Goal: Task Accomplishment & Management: Complete application form

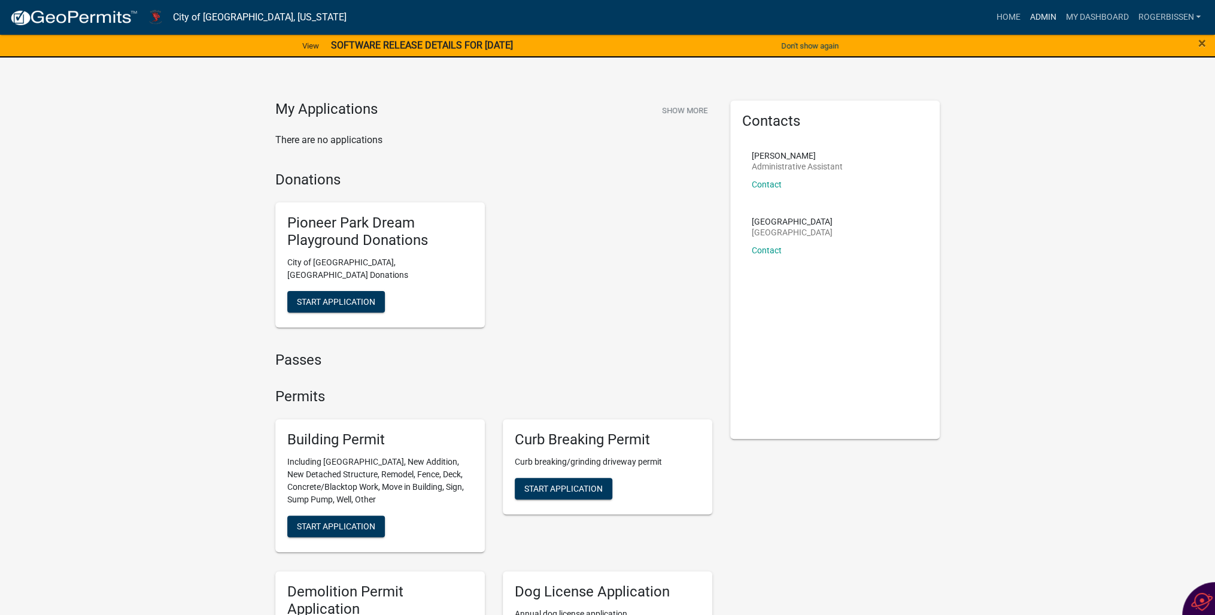
click at [1044, 14] on link "Admin" at bounding box center [1043, 17] width 36 height 23
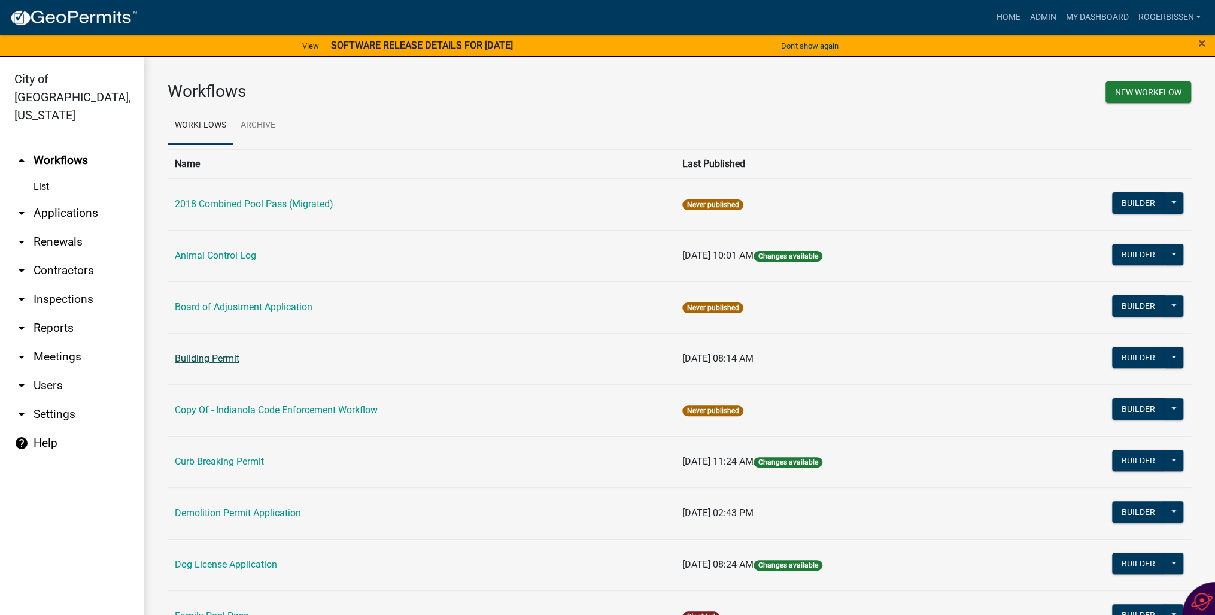
click at [210, 361] on link "Building Permit" at bounding box center [207, 358] width 65 height 11
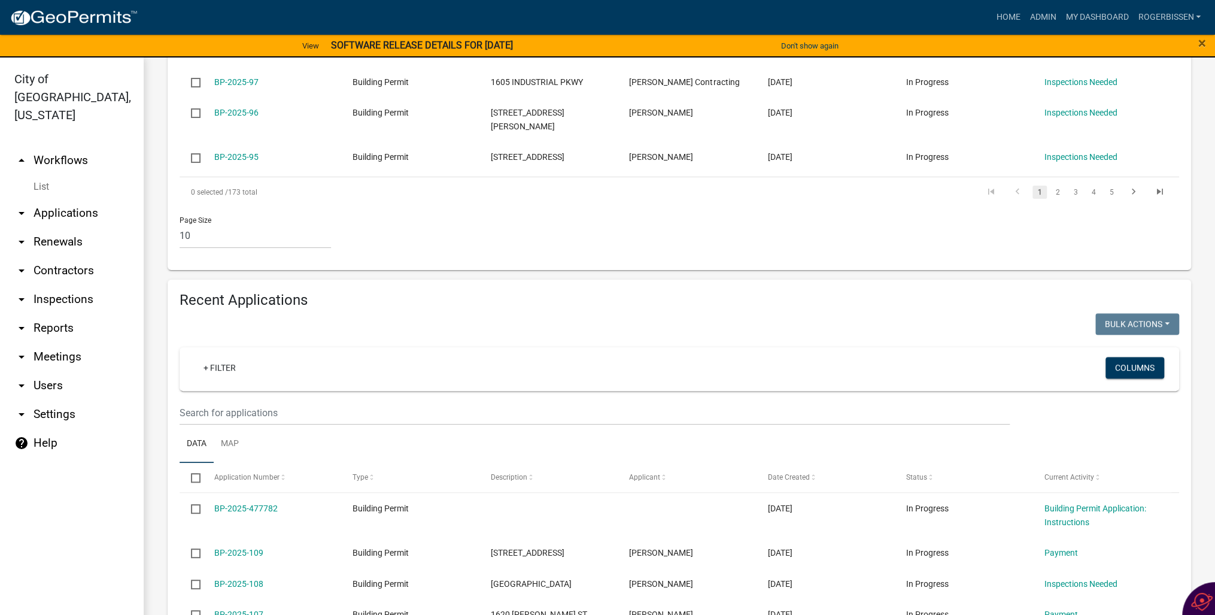
scroll to position [575, 0]
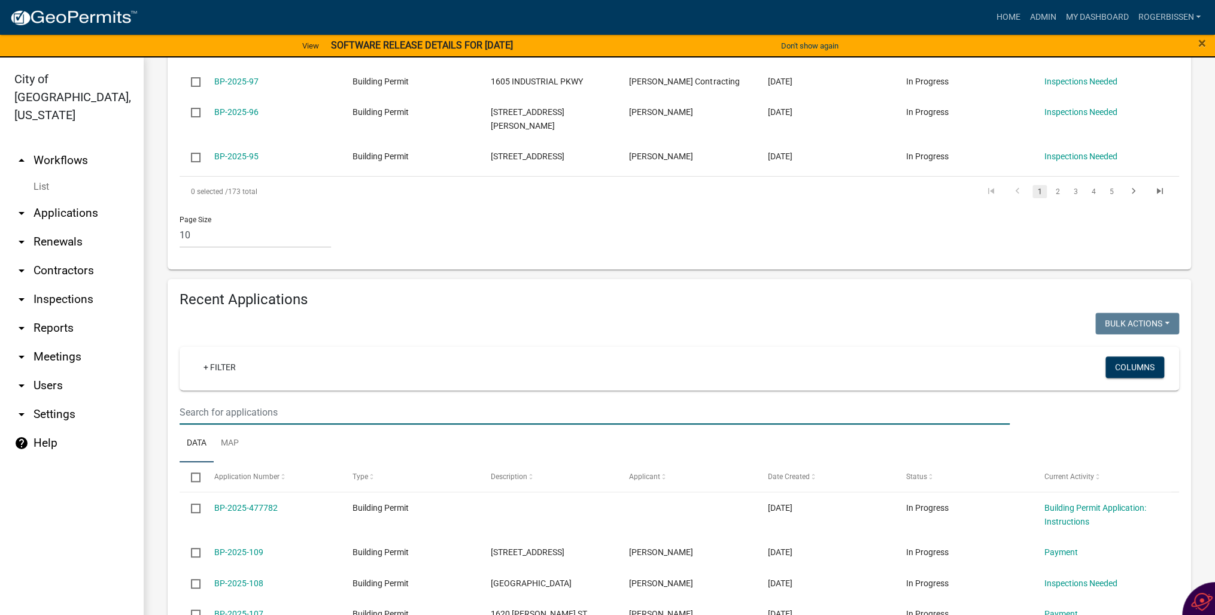
click at [305, 400] on input "text" at bounding box center [595, 412] width 830 height 25
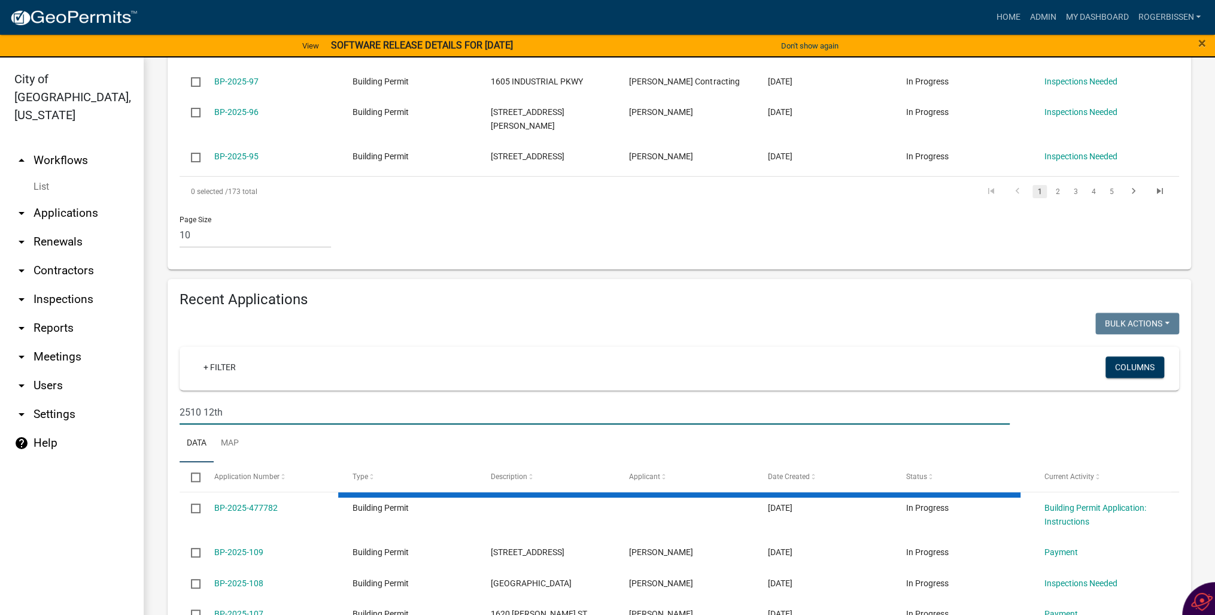
type input "2510 12th"
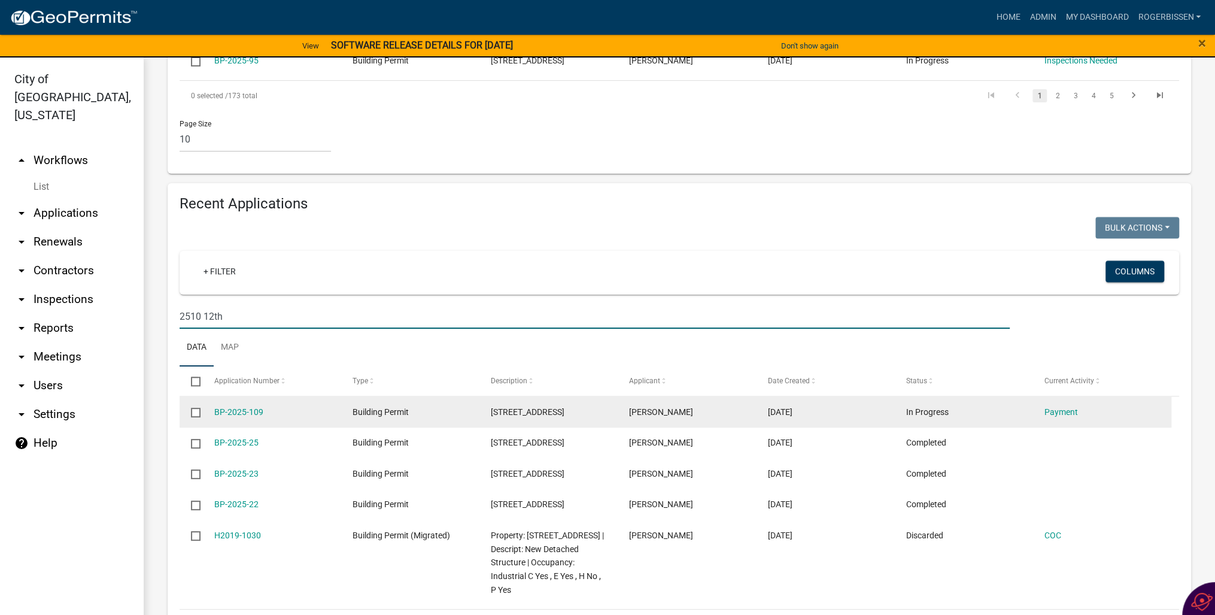
scroll to position [703, 0]
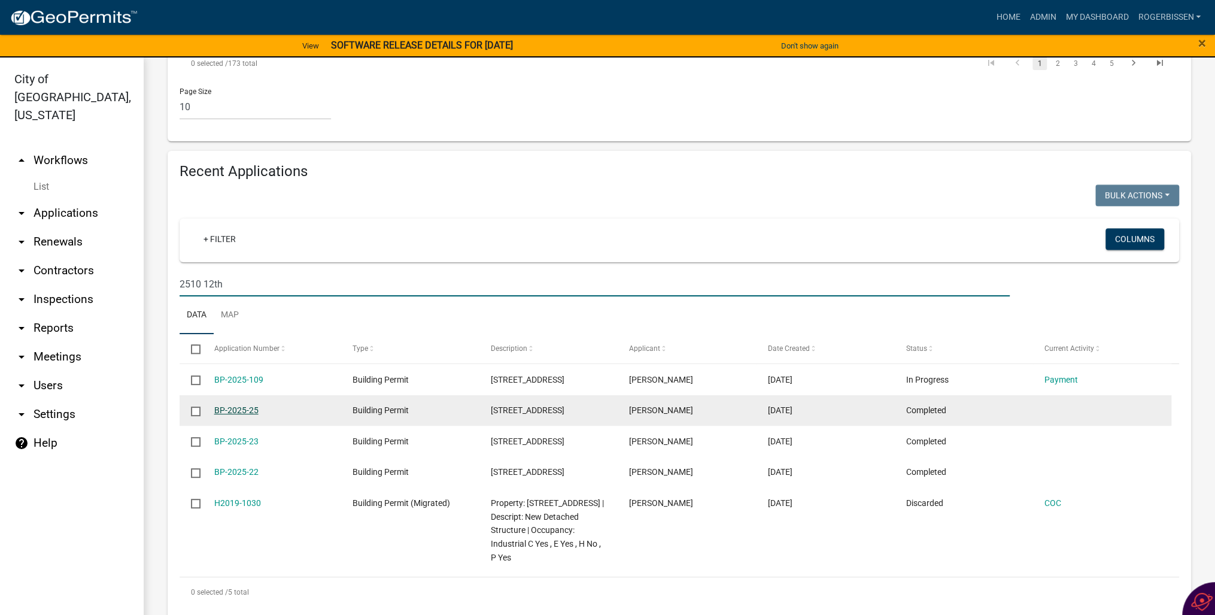
click at [235, 405] on link "BP-2025-25" at bounding box center [236, 410] width 44 height 10
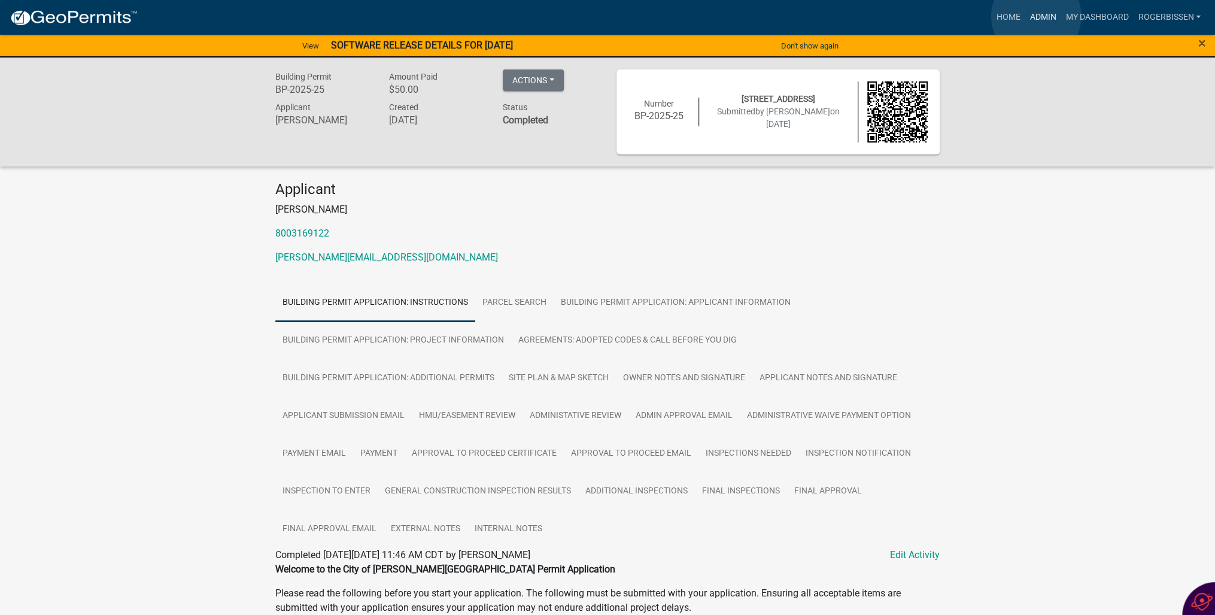
click at [1036, 16] on link "Admin" at bounding box center [1043, 17] width 36 height 23
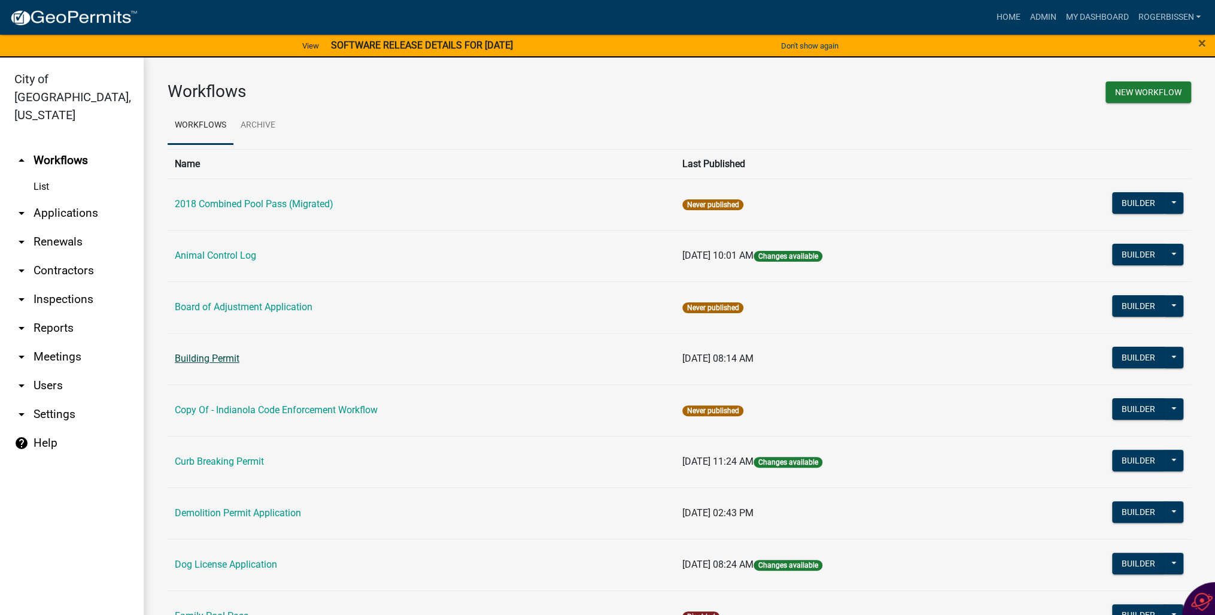
click at [178, 360] on link "Building Permit" at bounding box center [207, 358] width 65 height 11
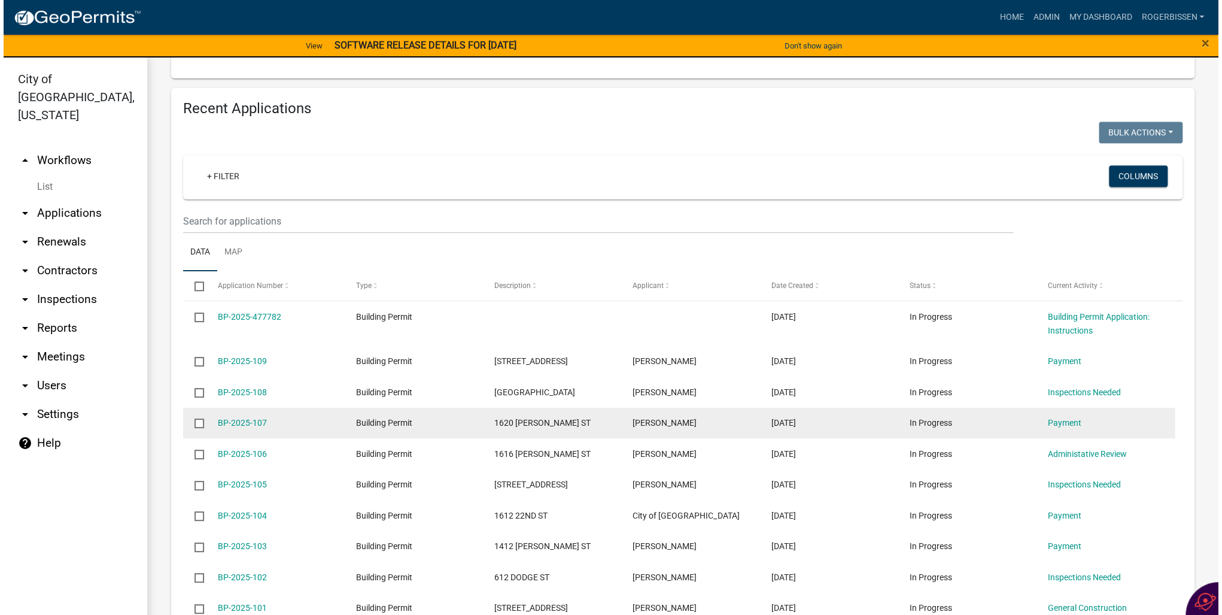
scroll to position [766, 0]
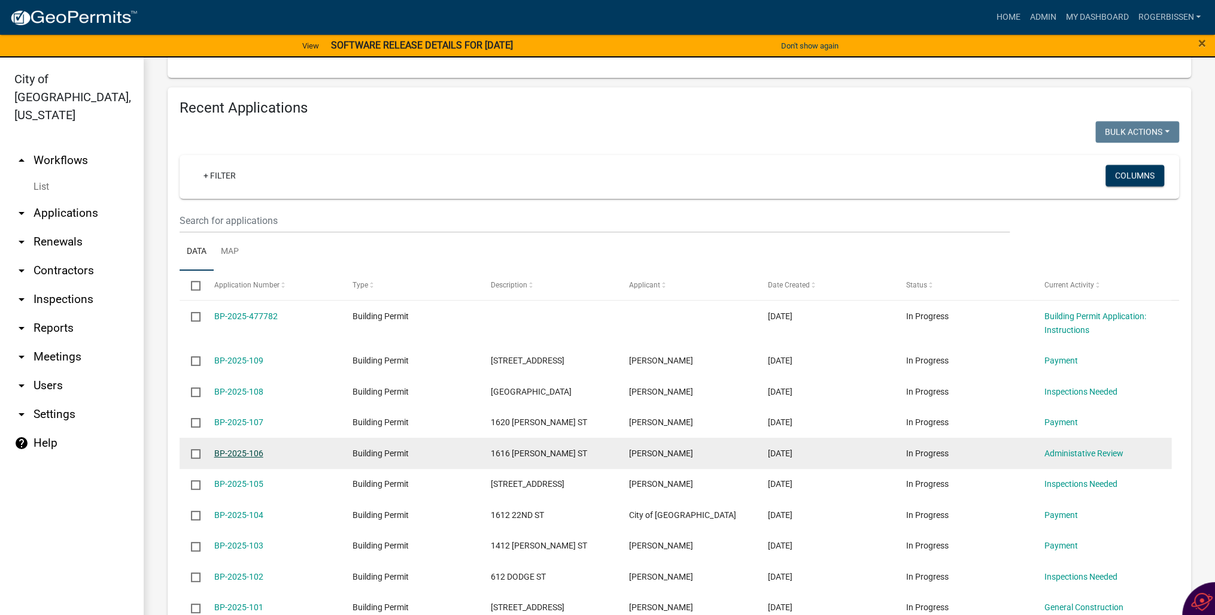
click at [248, 448] on link "BP-2025-106" at bounding box center [238, 453] width 49 height 10
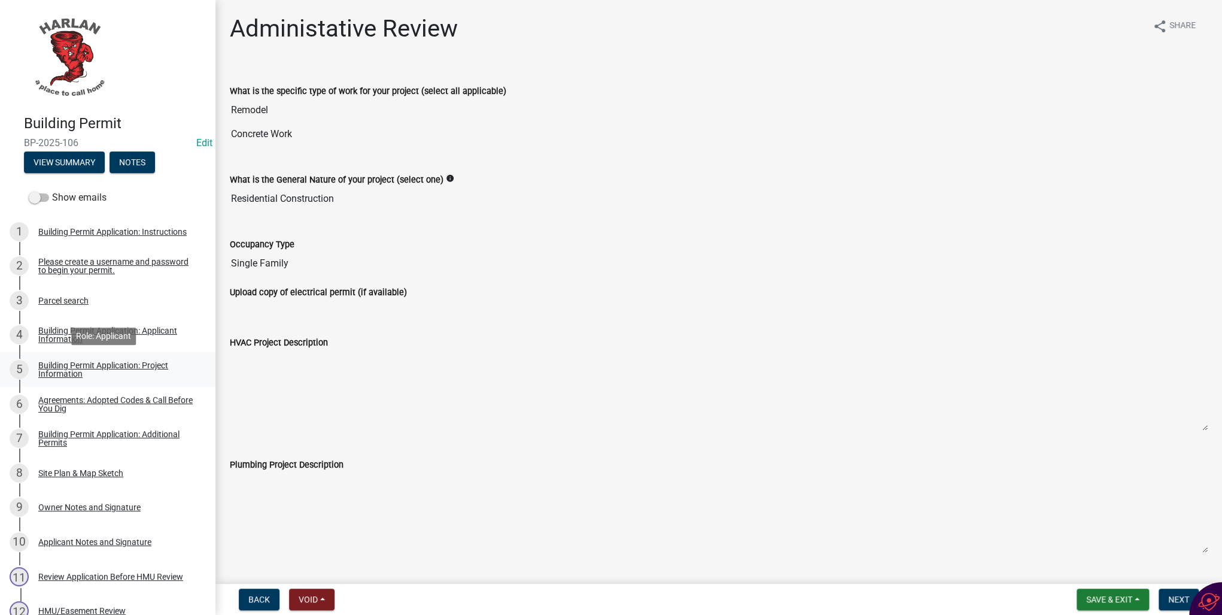
click at [55, 371] on div "Building Permit Application: Project Information" at bounding box center [117, 369] width 158 height 17
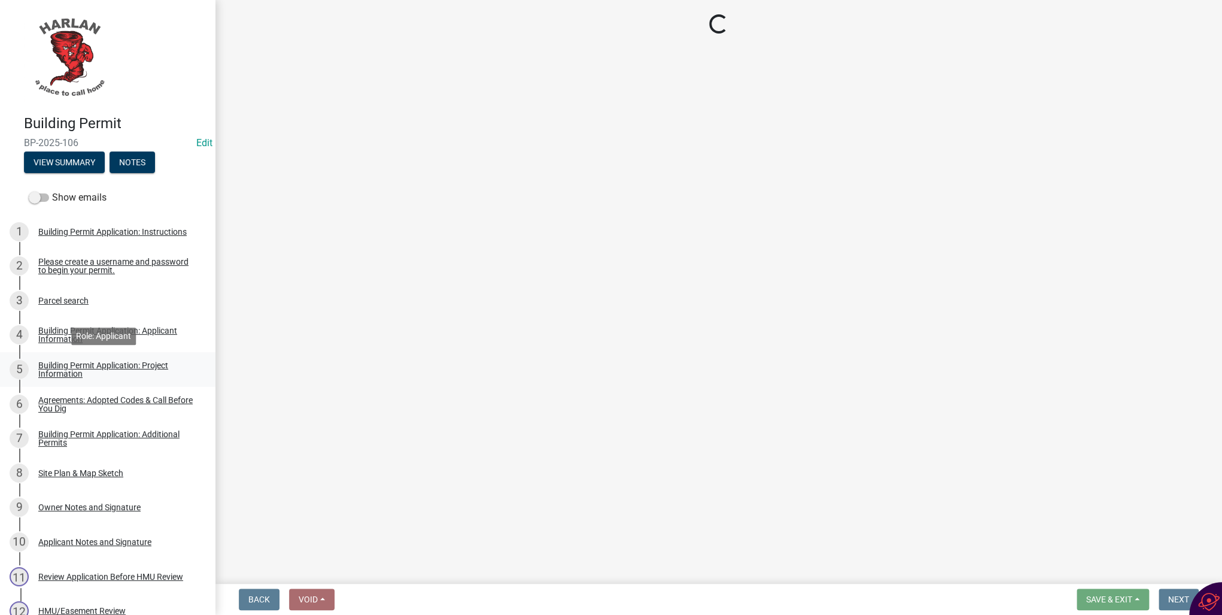
select select "57c12fbf-2104-401b-a871-4062d0a56bab"
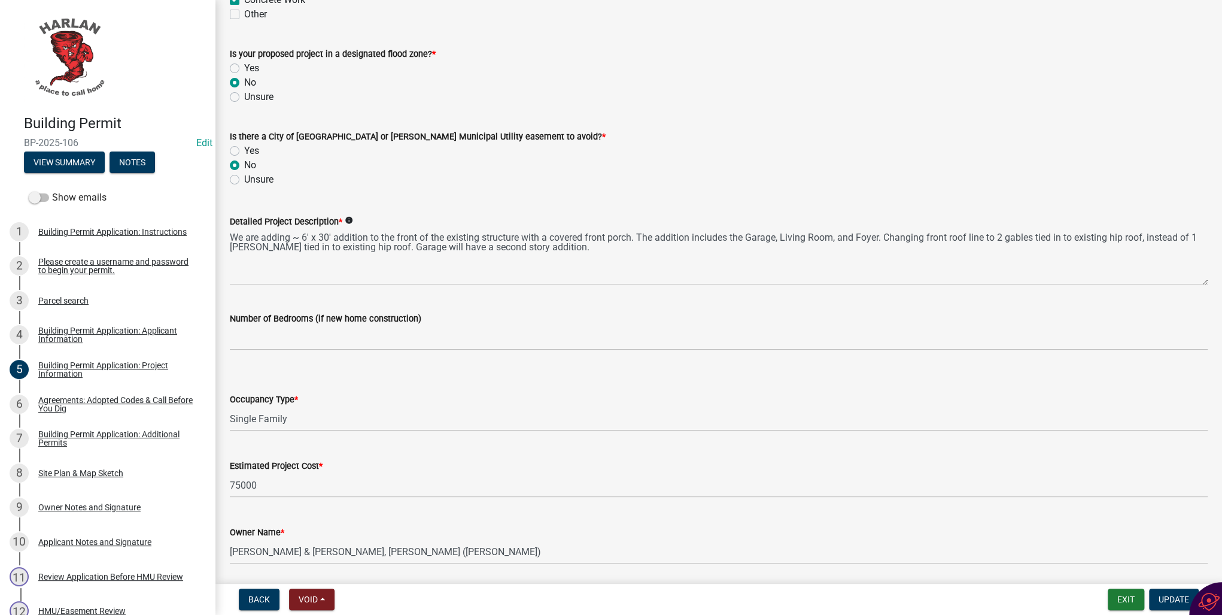
scroll to position [615, 0]
